Goal: Task Accomplishment & Management: Manage account settings

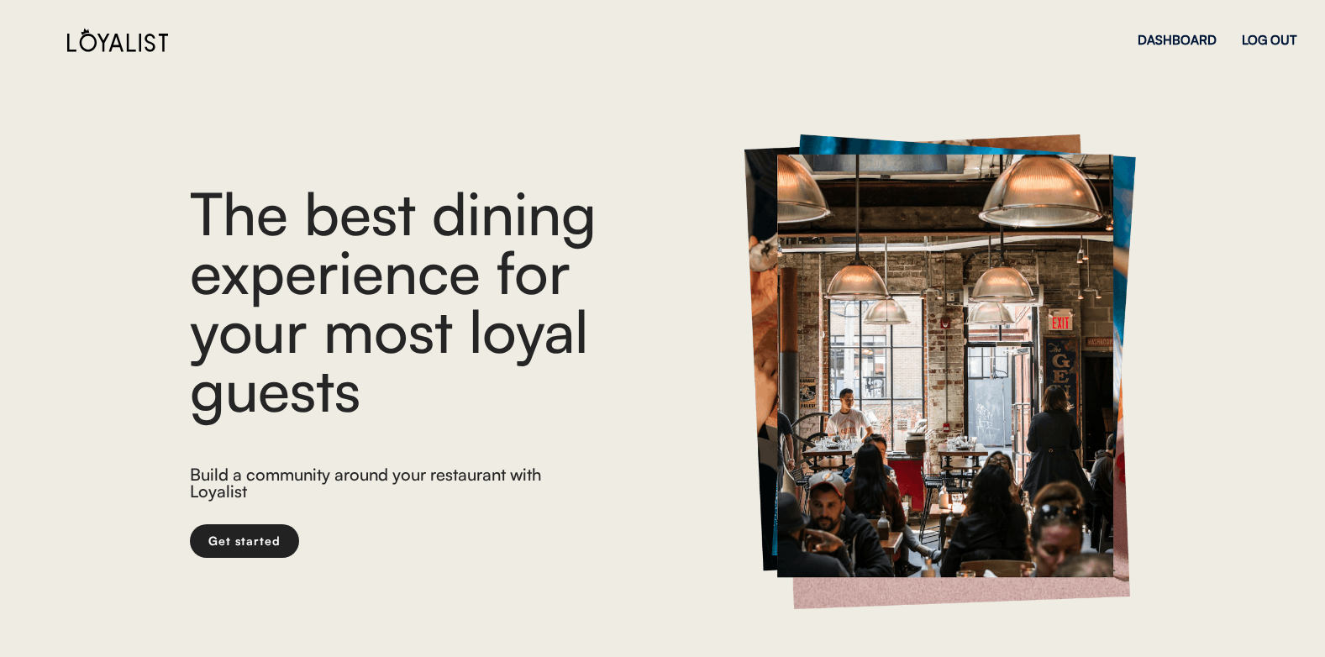
click at [1277, 31] on div "DASHBOARD LOG OUT" at bounding box center [1217, 39] width 159 height 59
click at [1270, 37] on div "LOG OUT" at bounding box center [1269, 40] width 55 height 13
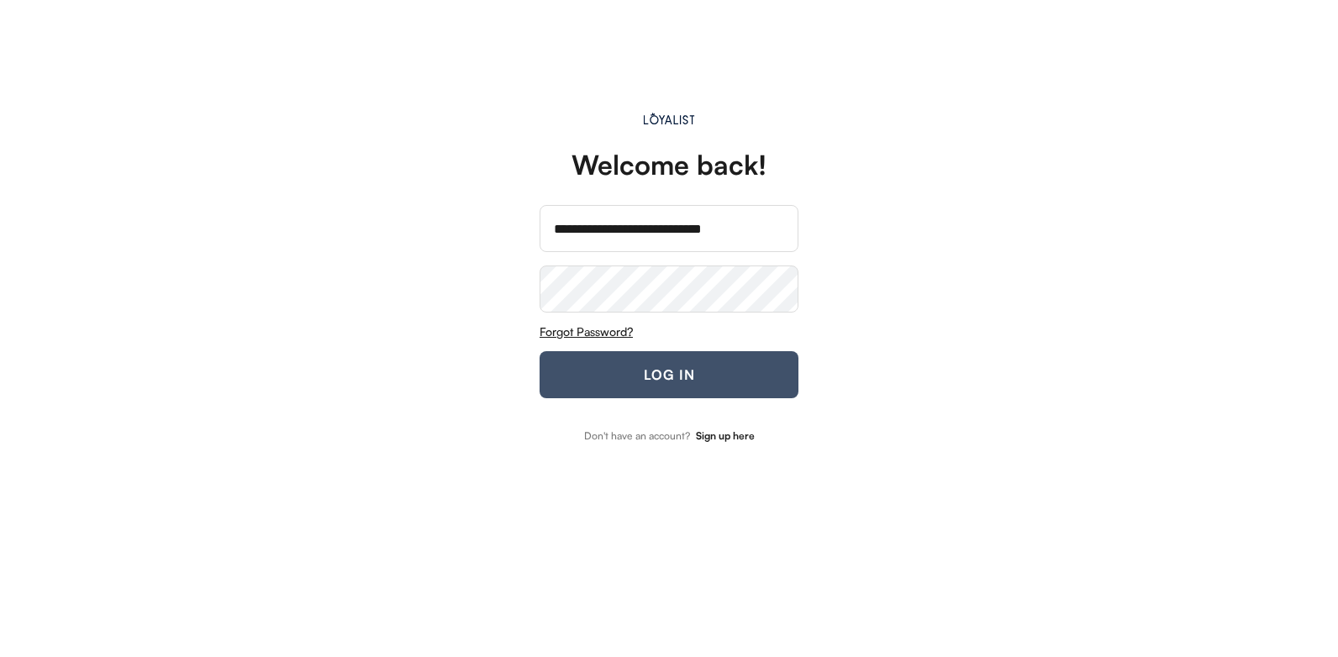
click at [657, 366] on button "LOG IN" at bounding box center [668, 374] width 259 height 47
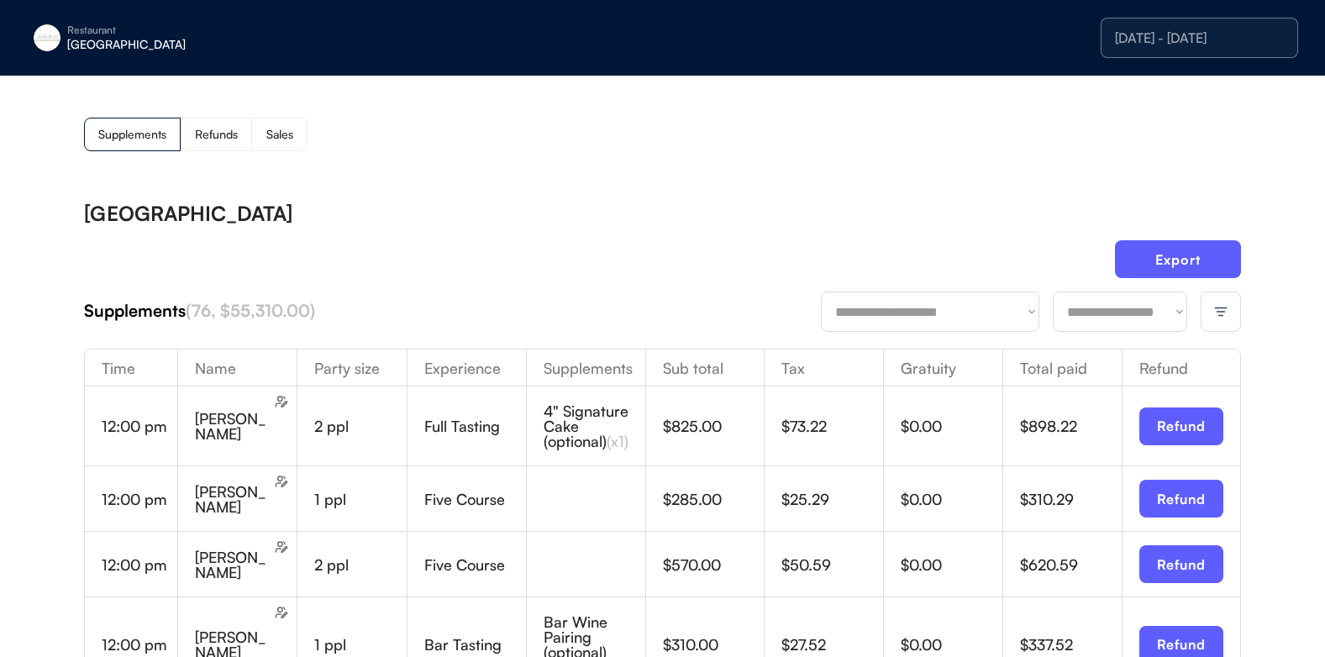
click at [1230, 314] on div at bounding box center [1221, 312] width 40 height 40
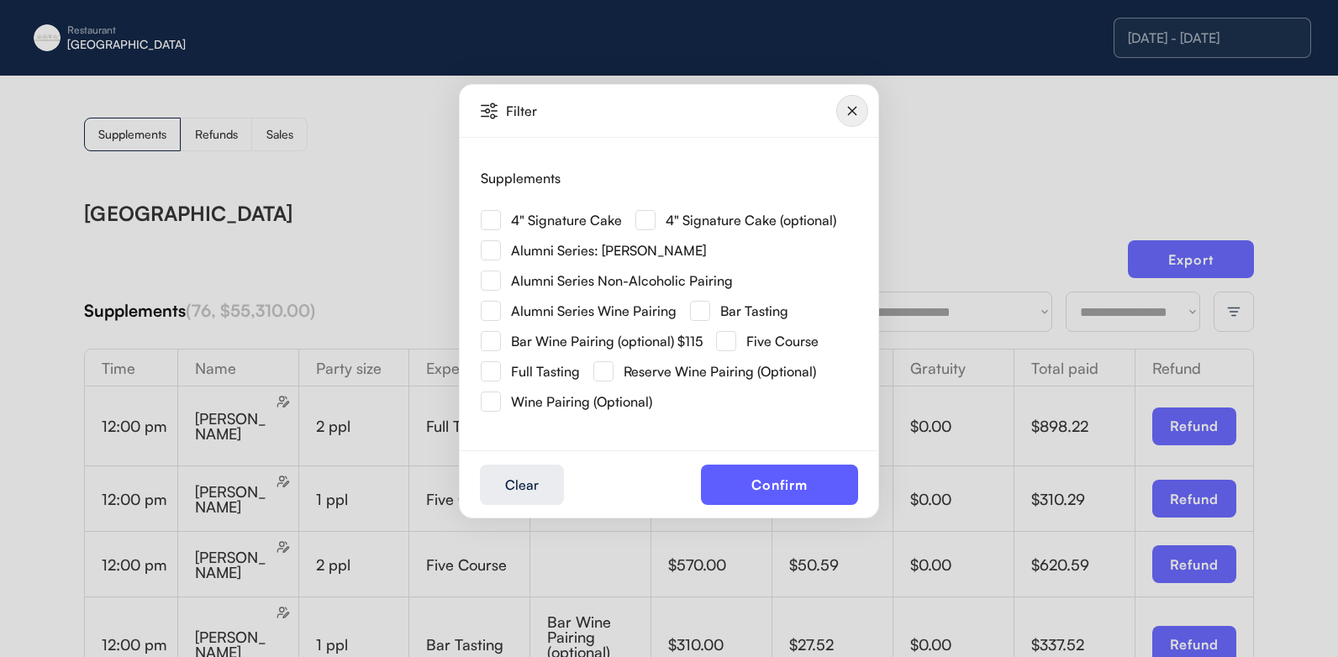
click at [492, 220] on img at bounding box center [491, 220] width 20 height 20
click at [751, 492] on button "Confirm" at bounding box center [779, 485] width 157 height 40
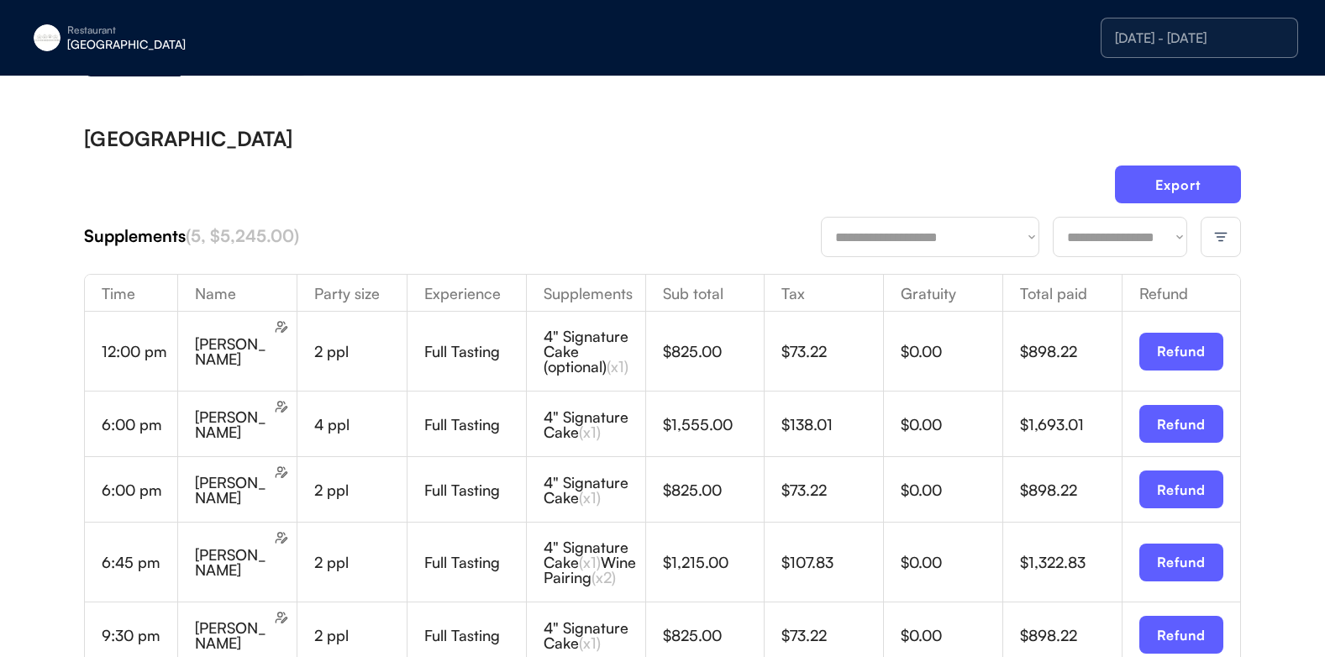
scroll to position [168, 0]
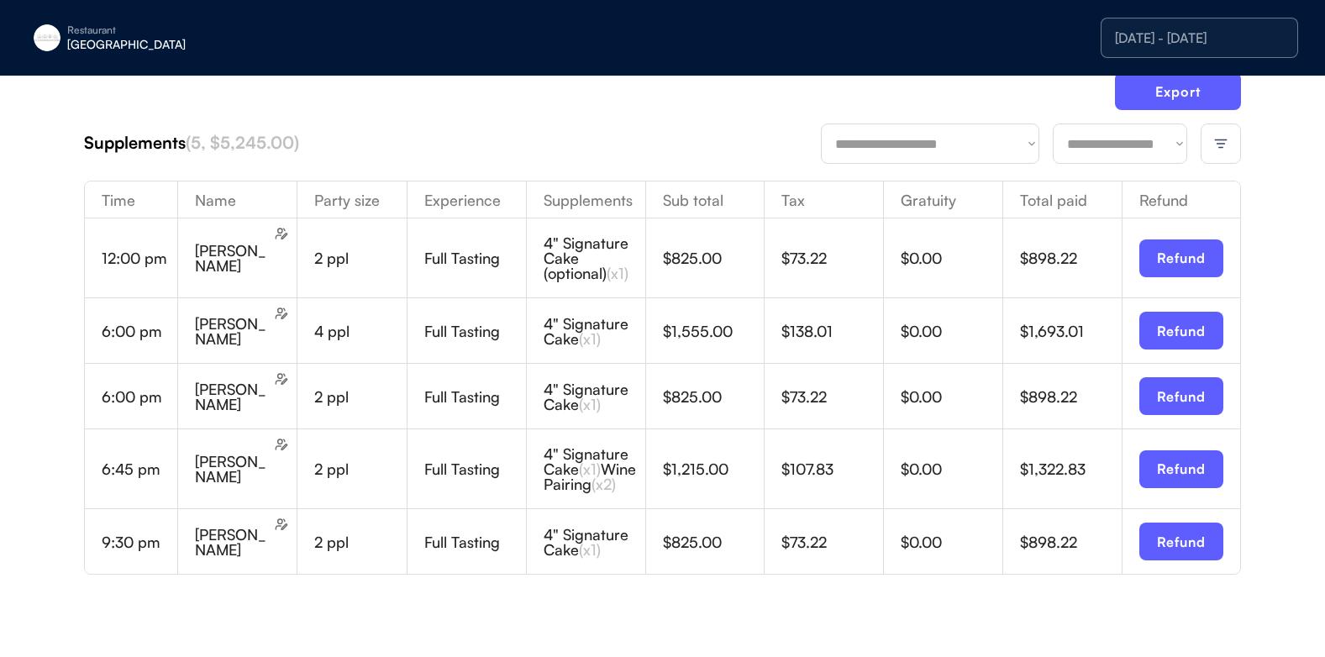
click at [1226, 143] on img at bounding box center [1220, 143] width 15 height 15
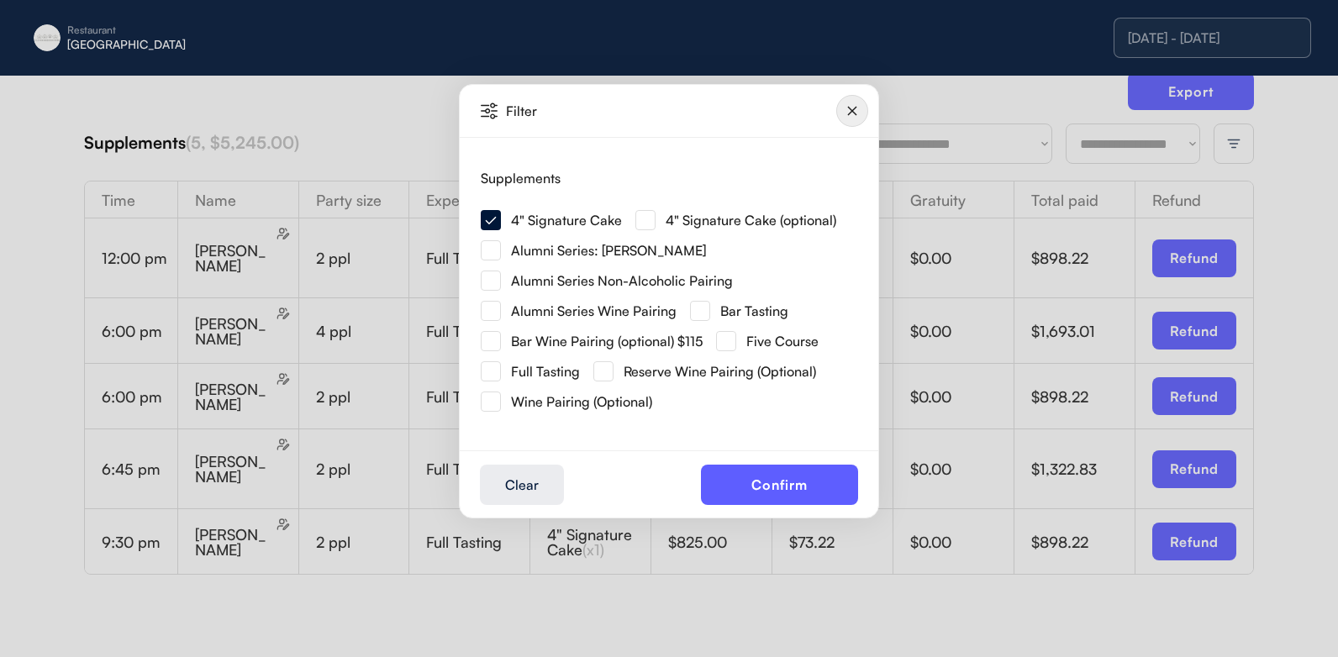
click at [653, 223] on img at bounding box center [645, 220] width 20 height 20
click at [751, 479] on button "Confirm" at bounding box center [779, 485] width 157 height 40
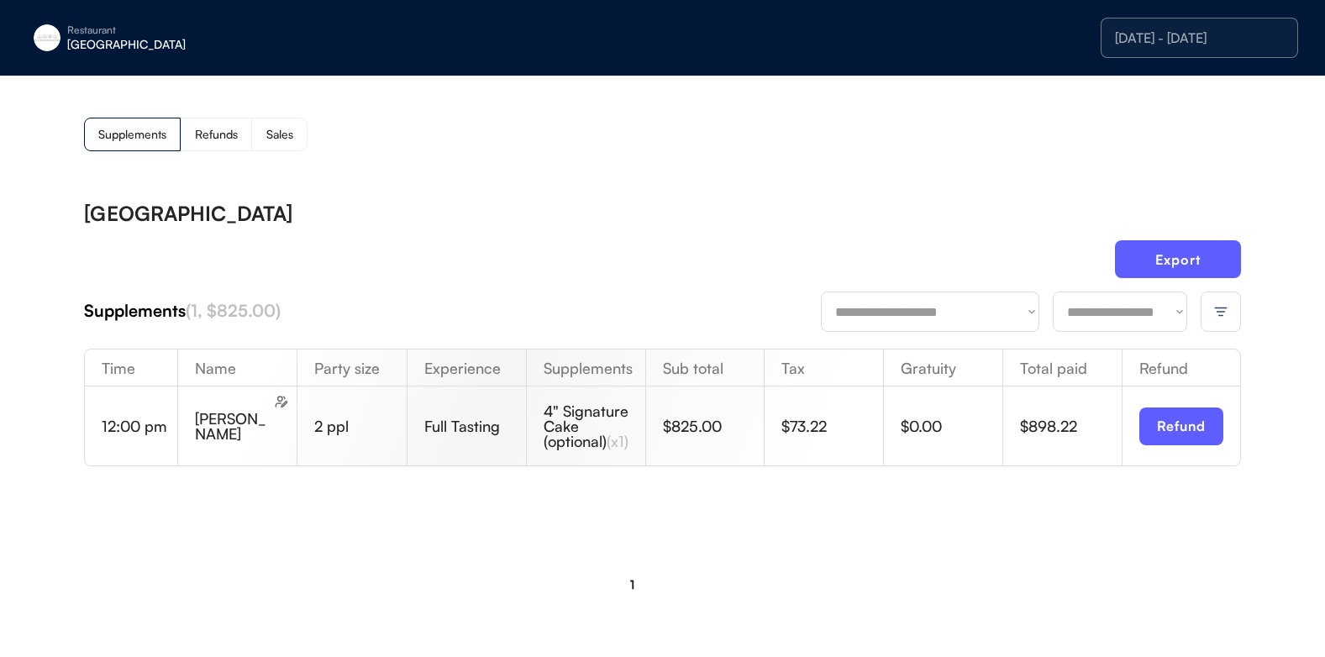
scroll to position [8, 0]
click at [1212, 298] on div at bounding box center [1221, 312] width 40 height 40
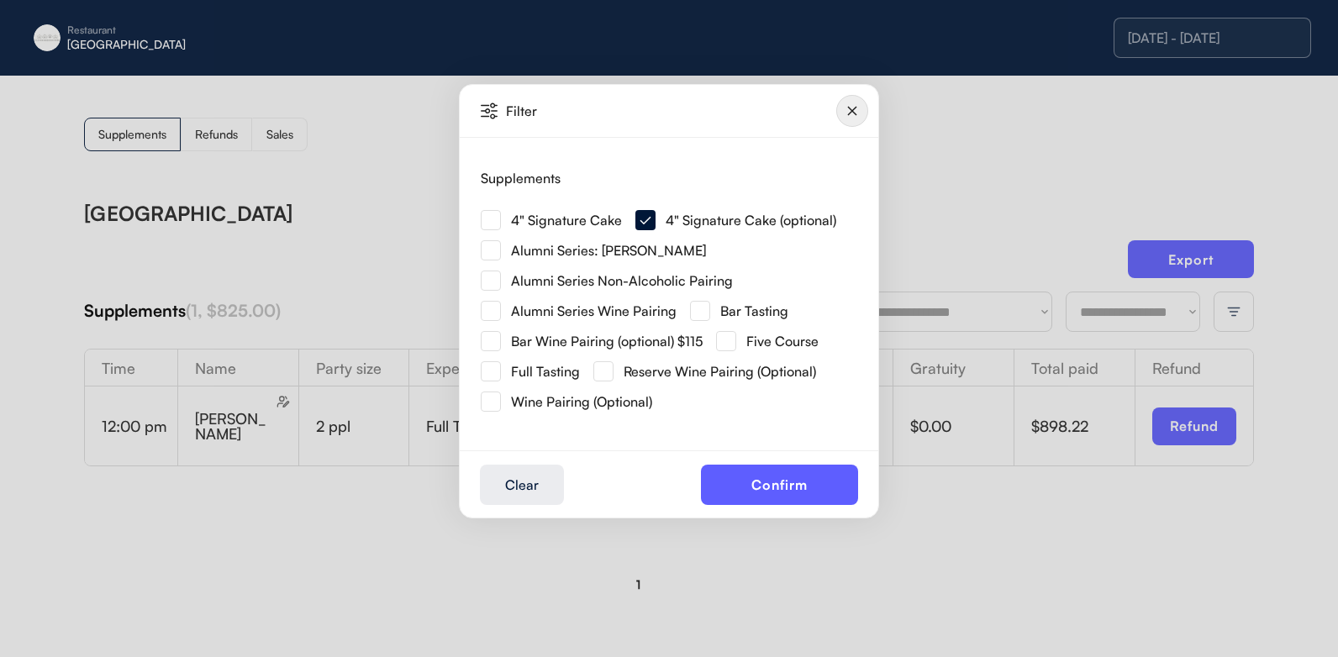
click at [486, 220] on img at bounding box center [491, 220] width 20 height 20
click at [839, 486] on button "Confirm" at bounding box center [779, 485] width 157 height 40
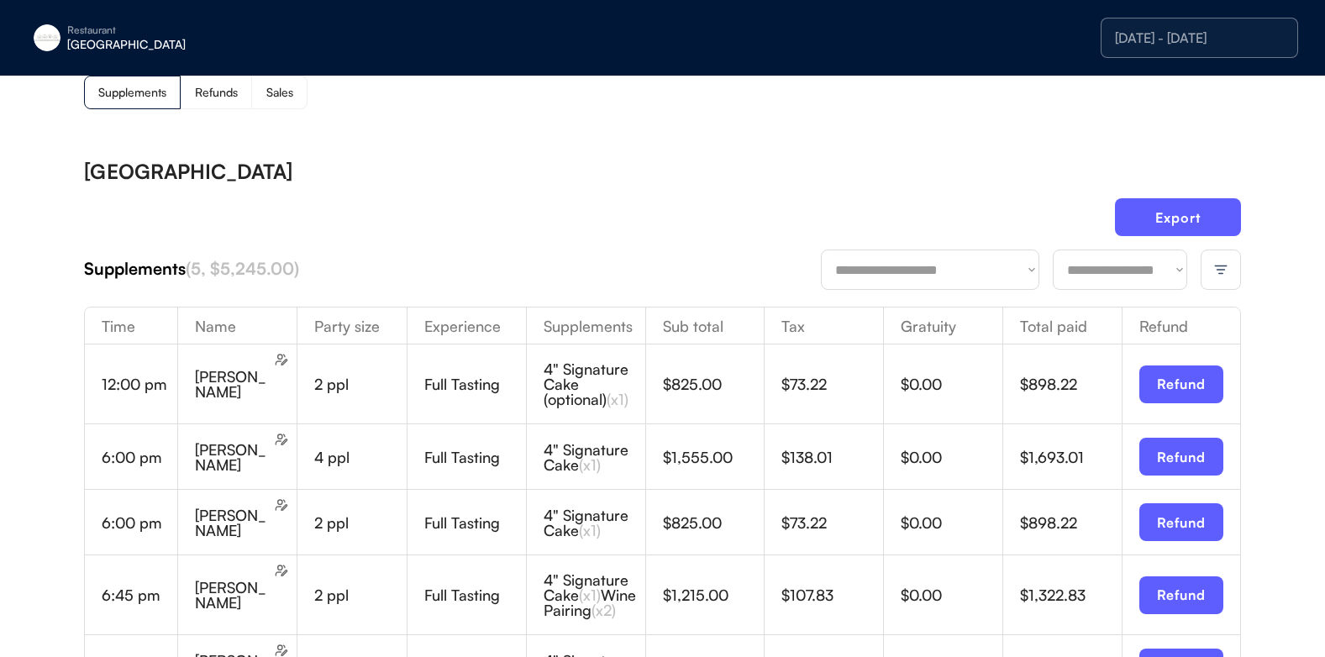
scroll to position [84, 0]
